Goal: Communication & Community: Answer question/provide support

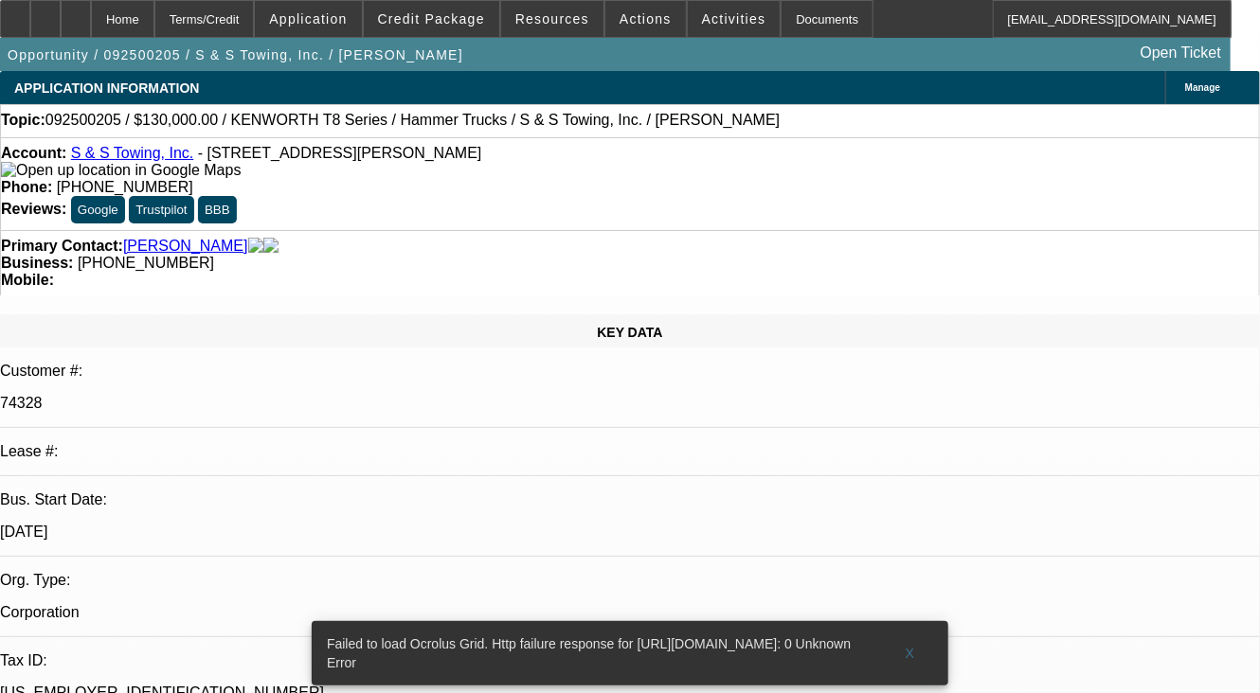
select select "0"
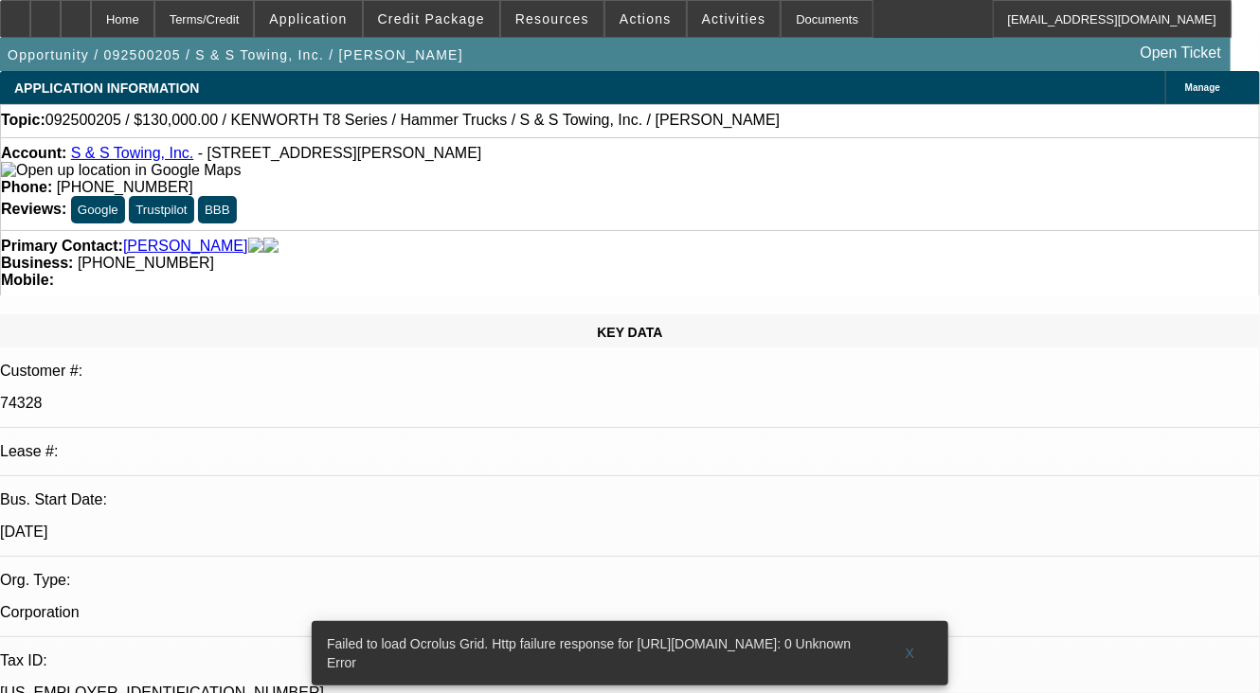
select select "0"
select select "1"
select select "2"
select select "6"
select select "1"
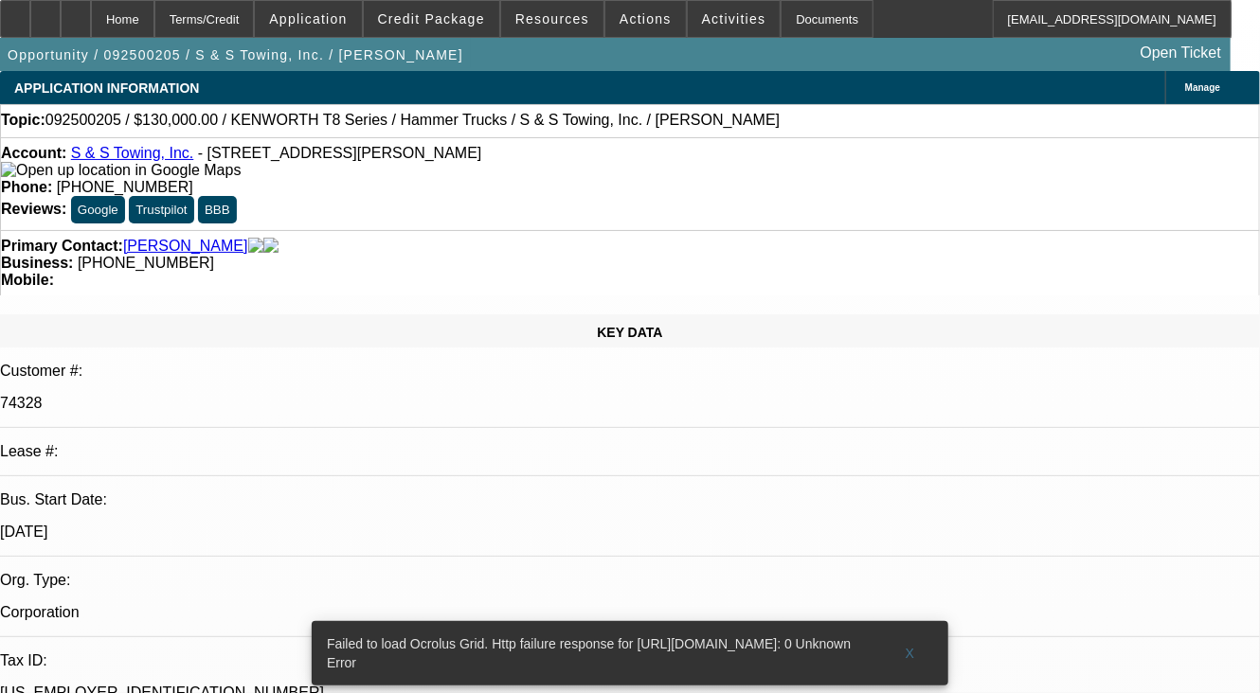
select select "2"
select select "6"
radio input "true"
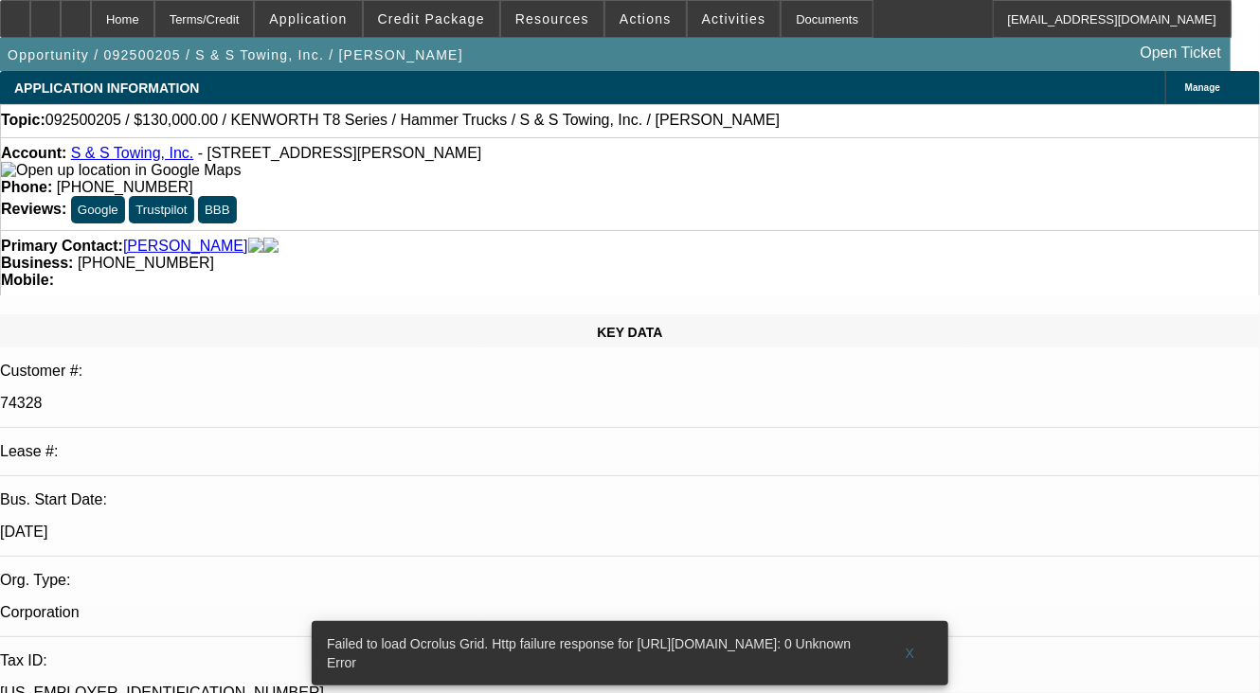
type textarea "PAID OFF LEASE, NO COLLECTION EFFORTS."
radio input "true"
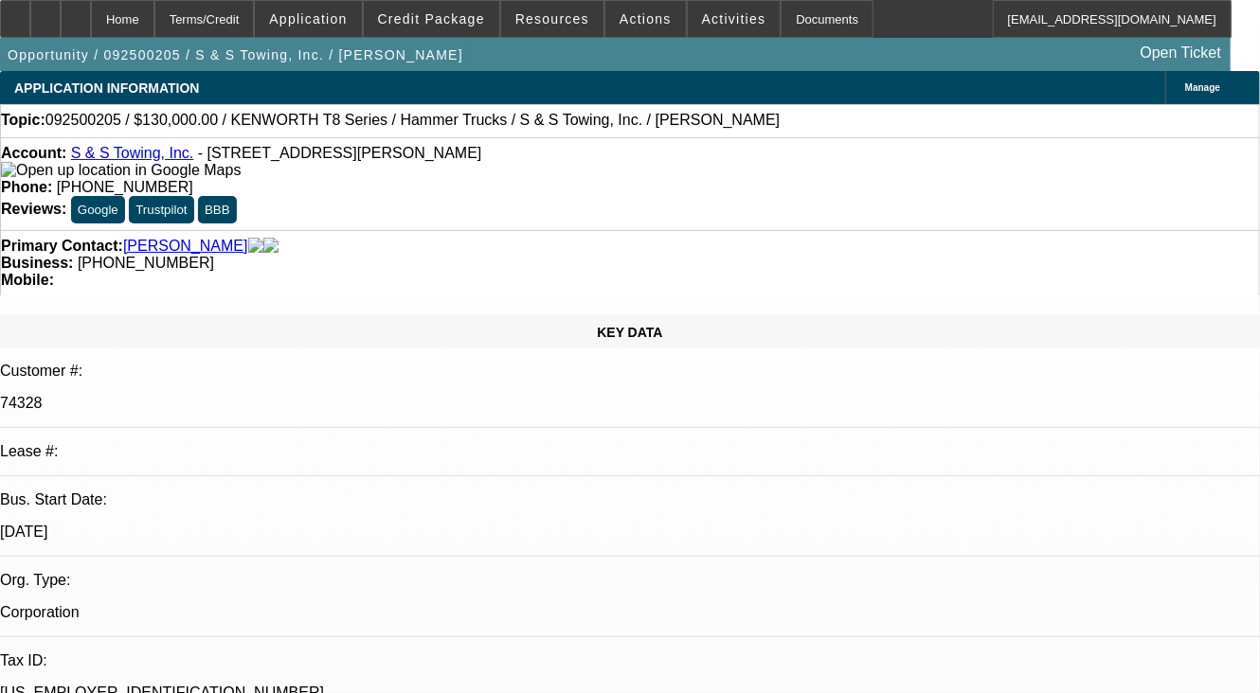
select select "0"
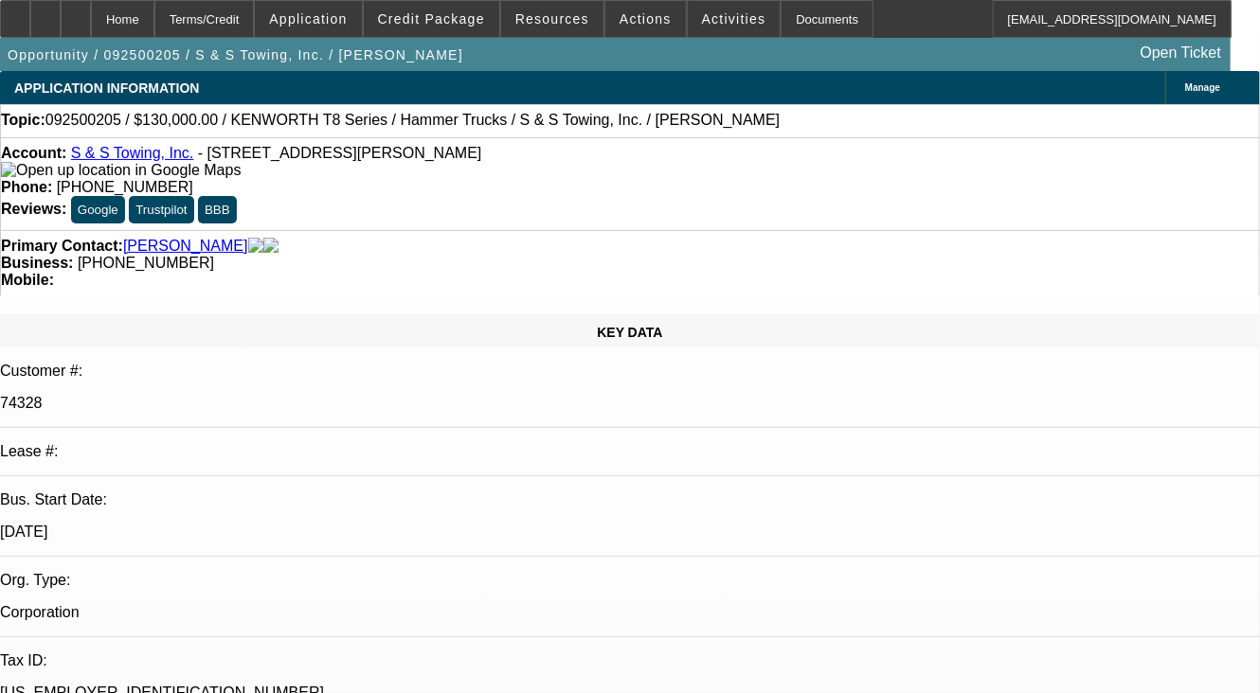
select select "0"
select select "1"
select select "2"
select select "6"
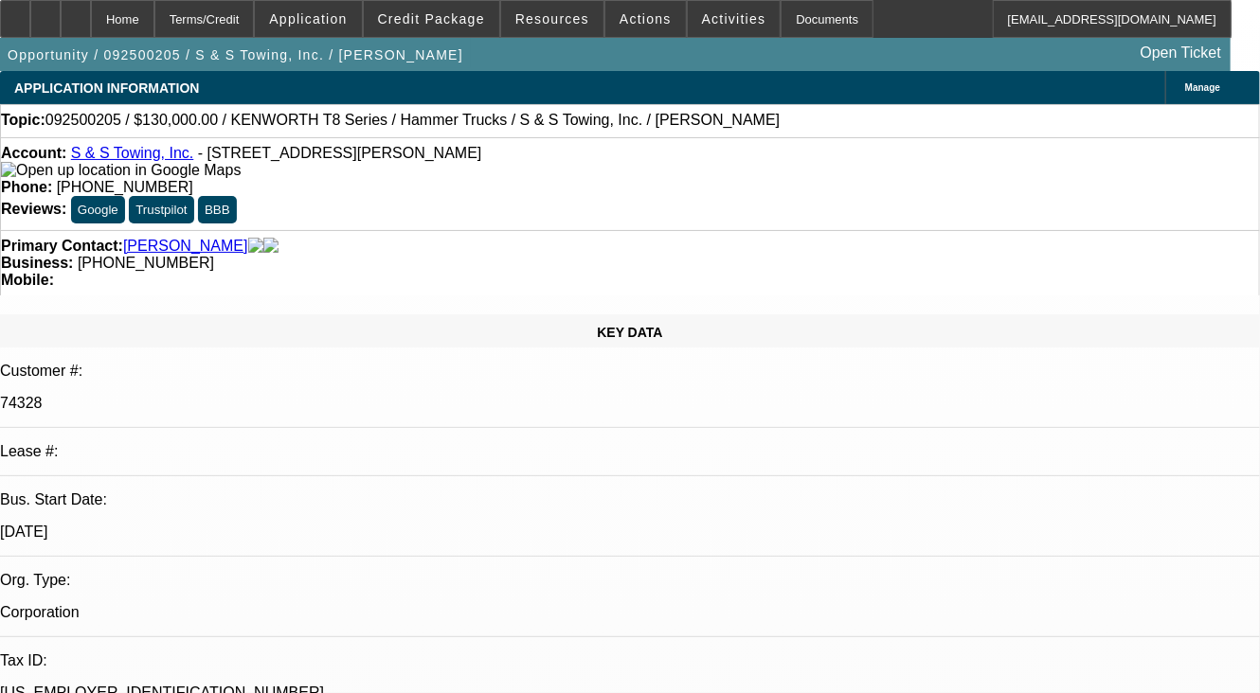
select select "2"
select select "6"
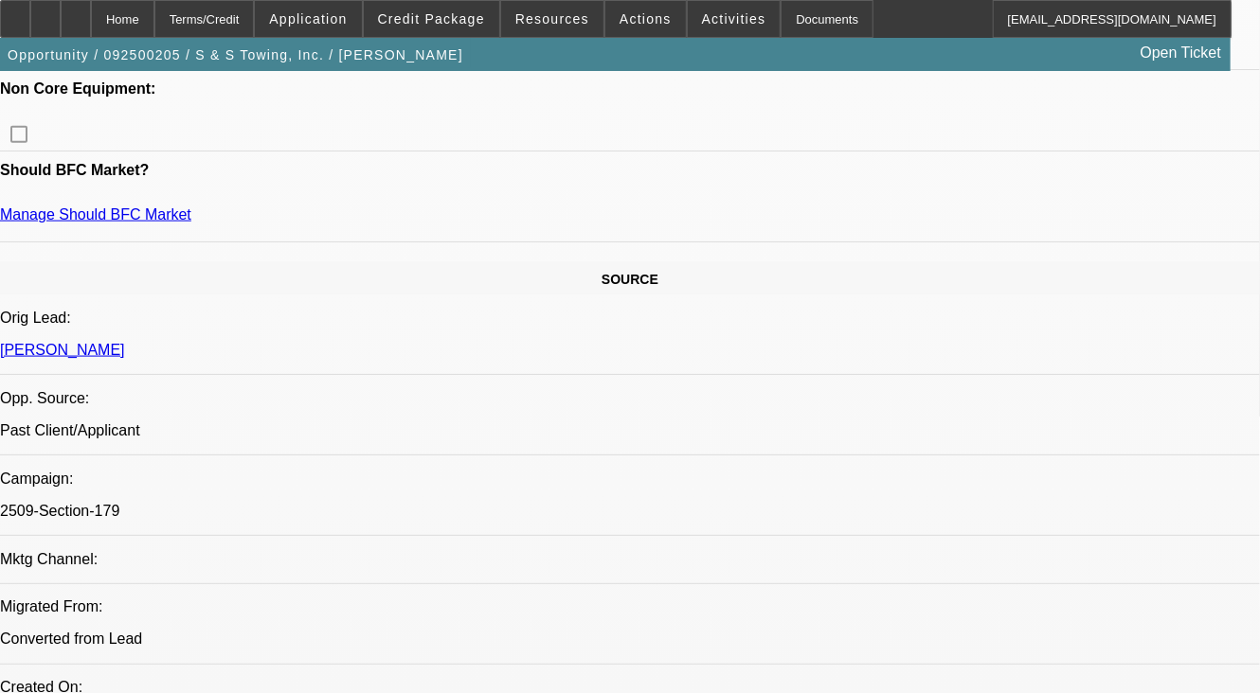
scroll to position [1137, 0]
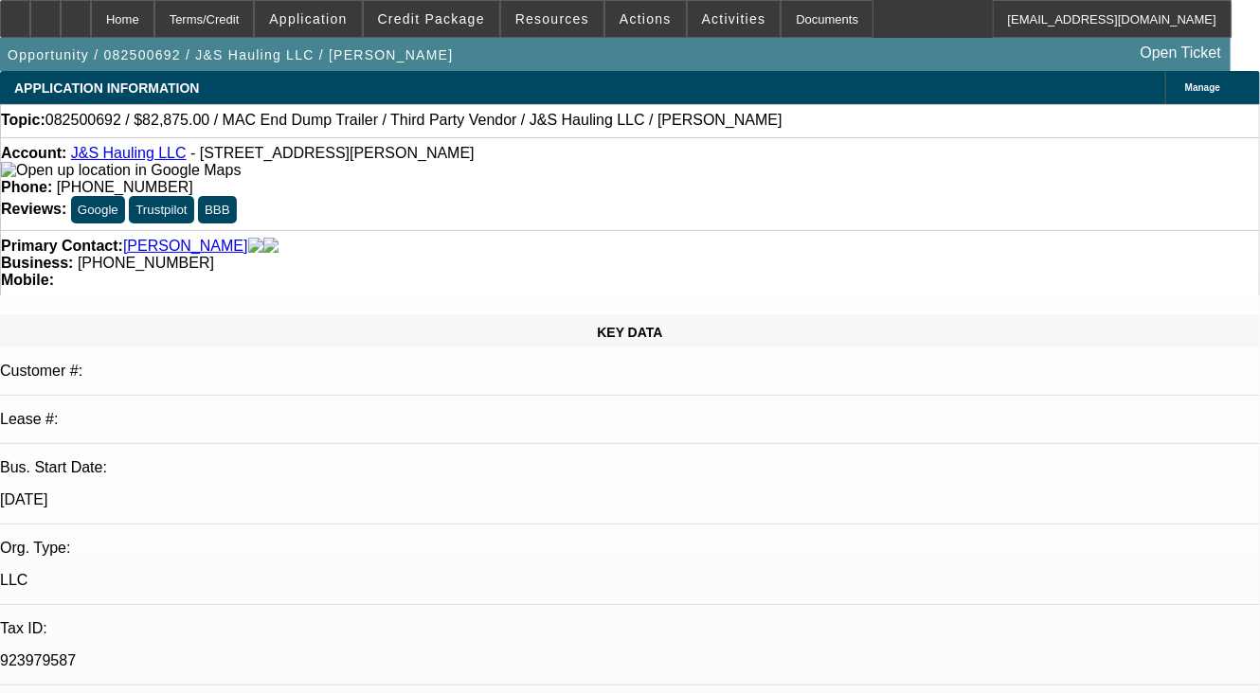
select select "0"
select select "0.1"
select select "0"
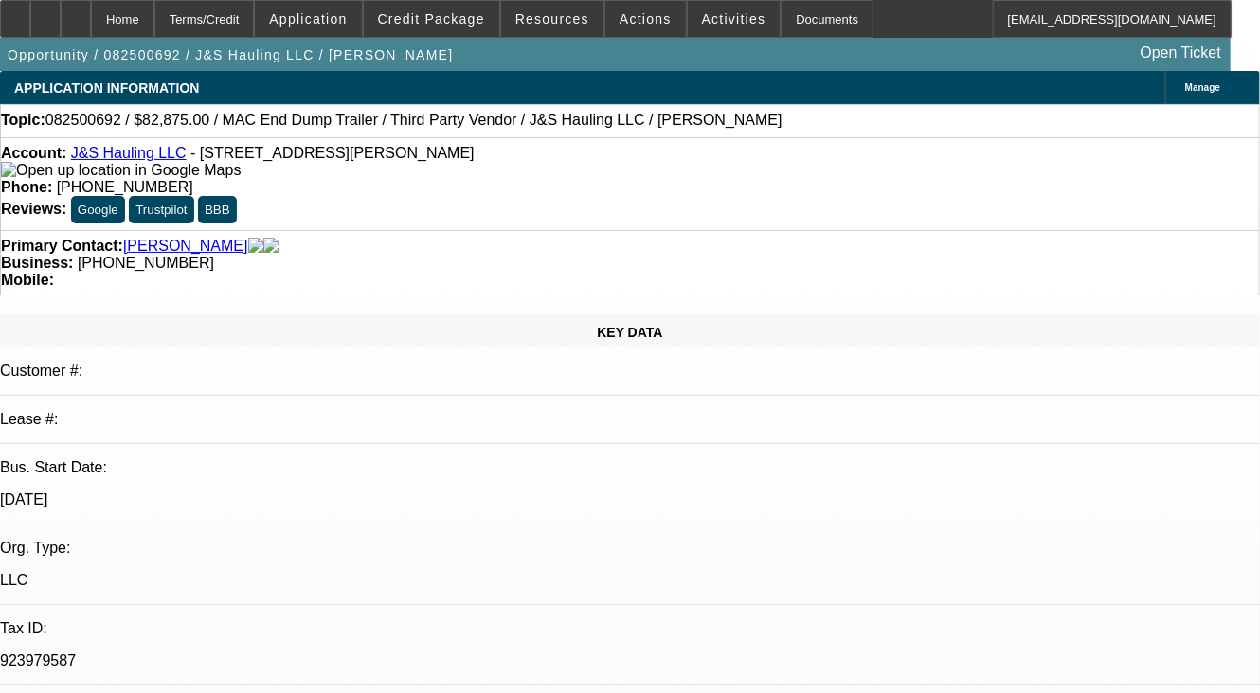
select select "0.1"
select select "0"
select select "0.1"
select select "0"
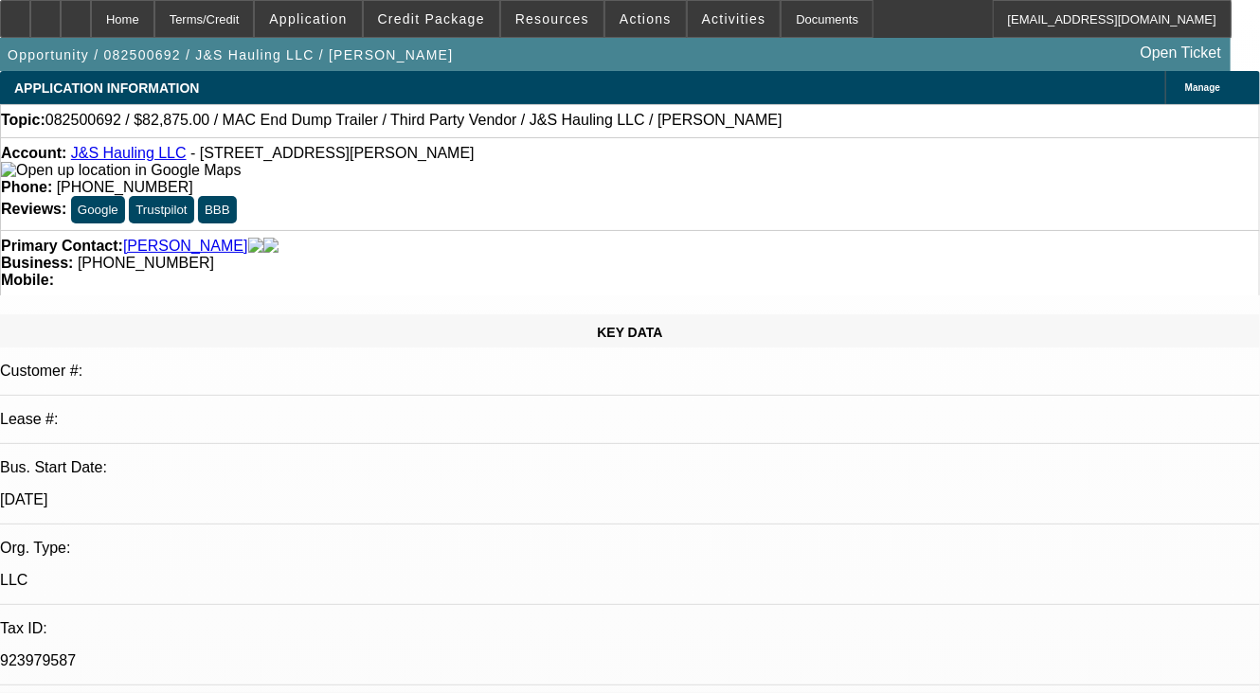
select select "0"
select select "0.1"
select select "1"
select select "2"
select select "4"
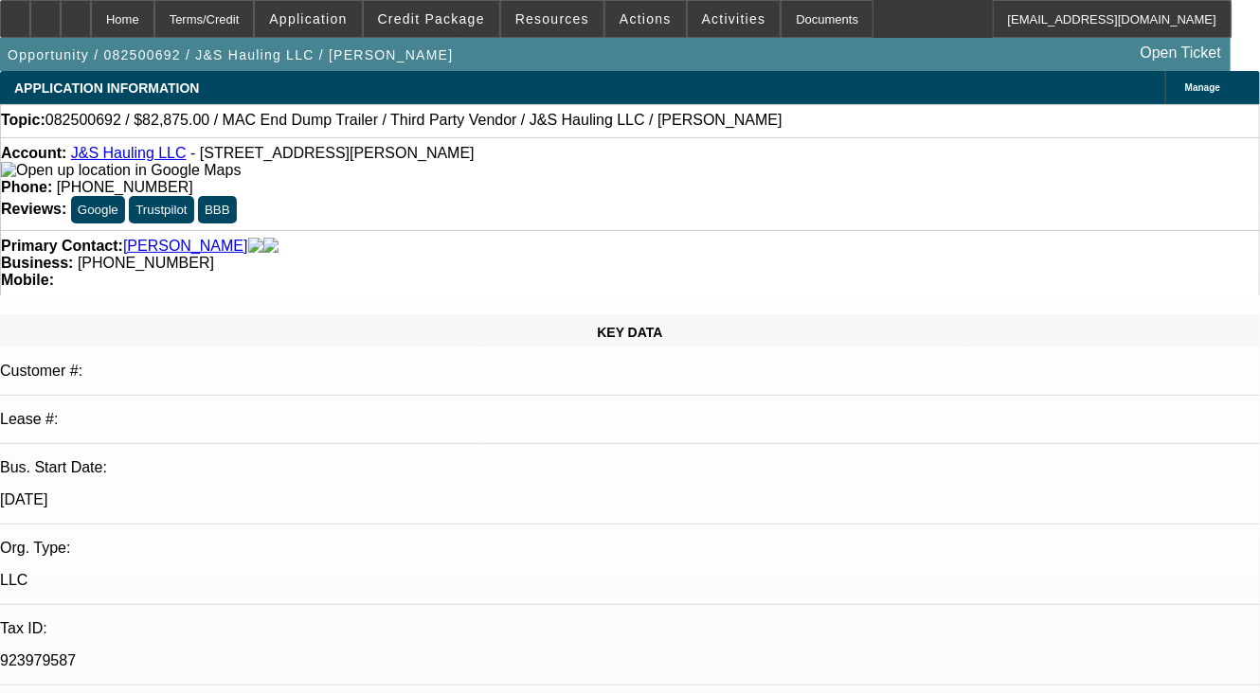
select select "1"
select select "2"
select select "4"
select select "1"
select select "2"
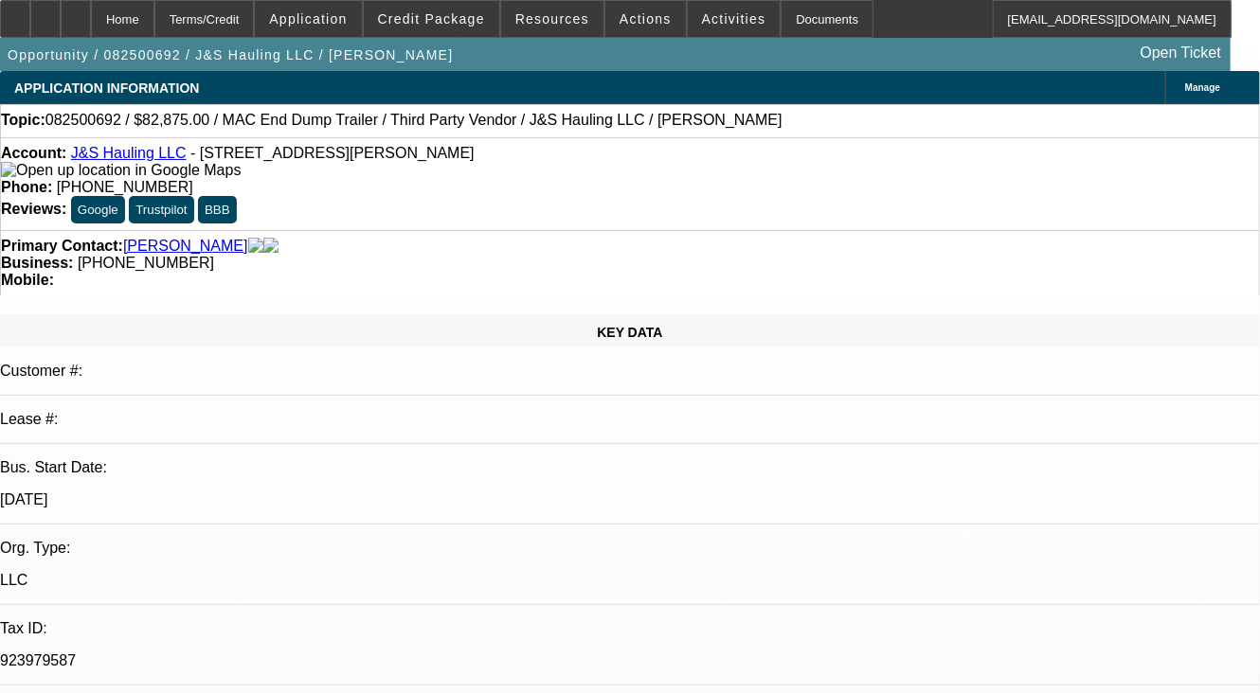
select select "4"
select select "1"
select select "3"
select select "4"
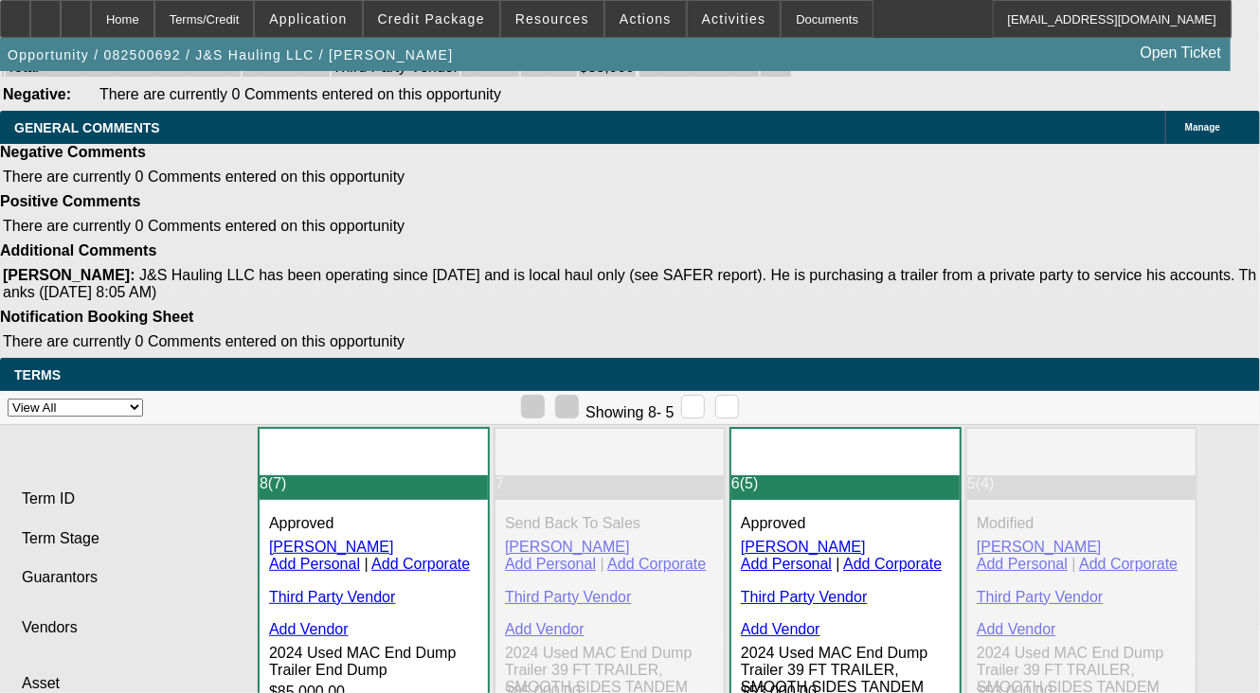
scroll to position [4224, 0]
